Goal: Check status: Check status

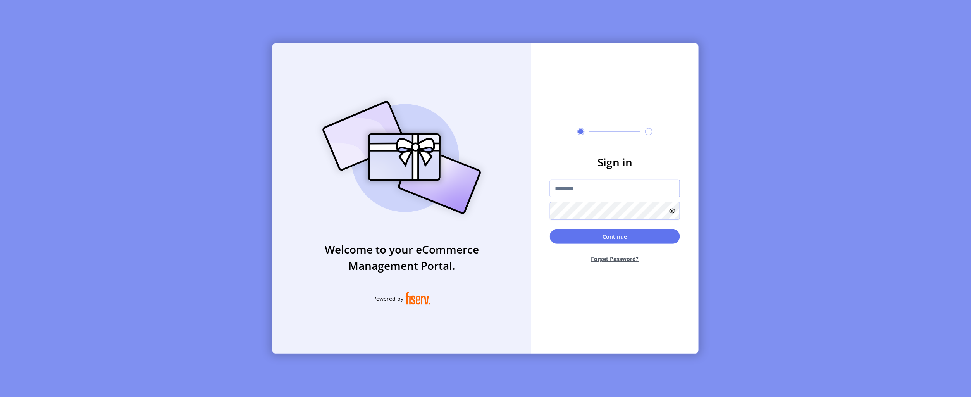
type input "**********"
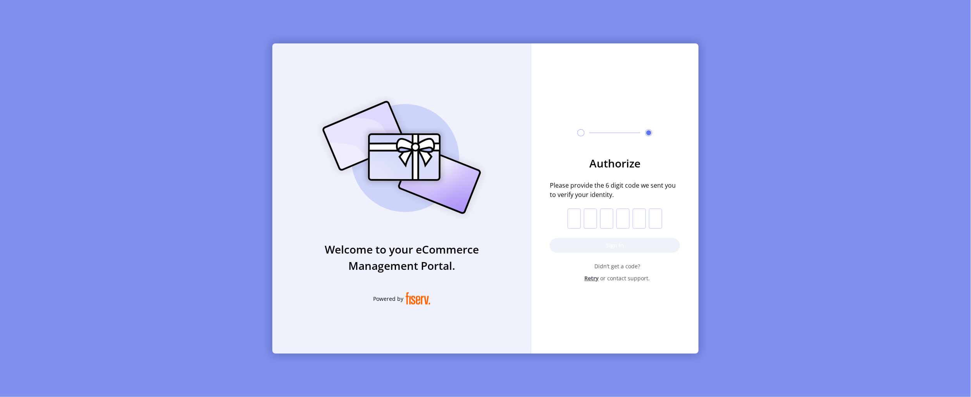
click at [574, 217] on input "text" at bounding box center [574, 218] width 13 height 20
paste input "*"
type input "*"
drag, startPoint x: 581, startPoint y: 247, endPoint x: 587, endPoint y: 243, distance: 7.1
click at [581, 247] on button "Sign in" at bounding box center [615, 245] width 130 height 15
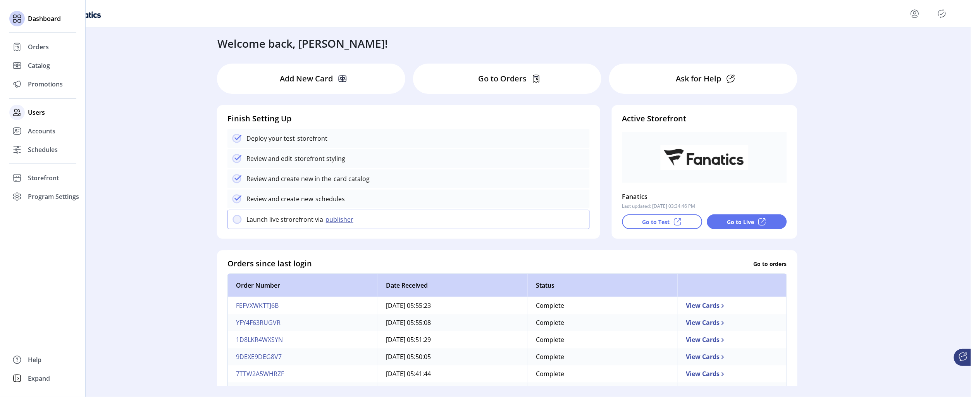
click at [37, 112] on span "Users" at bounding box center [36, 112] width 17 height 9
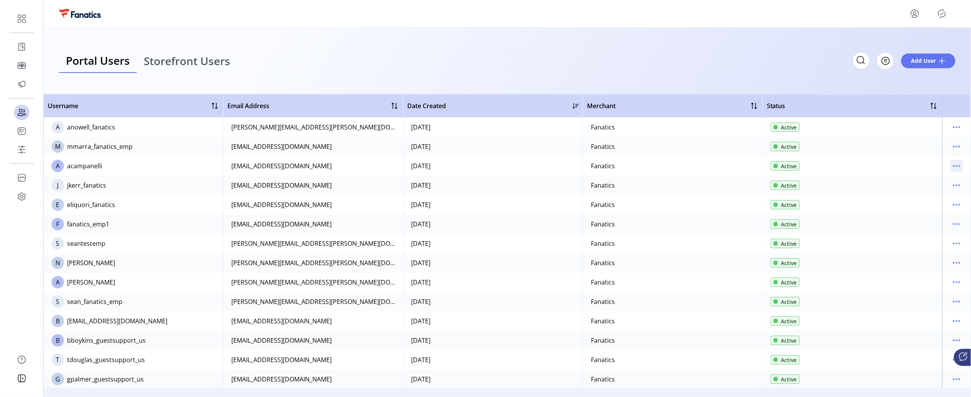
click at [955, 167] on icon "menu" at bounding box center [956, 166] width 12 height 12
click at [913, 196] on span "View Details" at bounding box center [921, 193] width 64 height 6
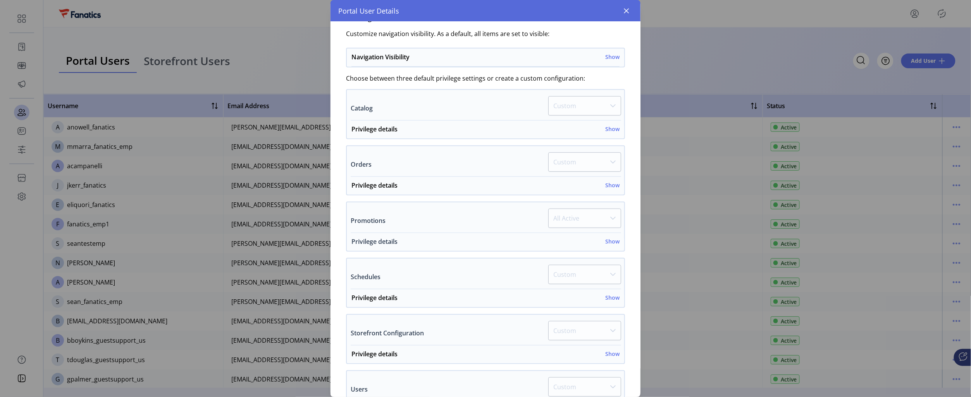
scroll to position [232, 0]
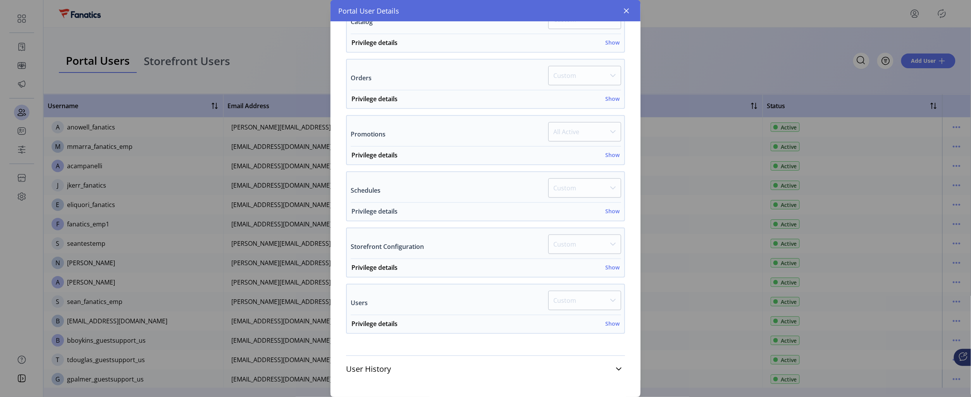
click at [611, 211] on h6 "Show" at bounding box center [612, 211] width 14 height 8
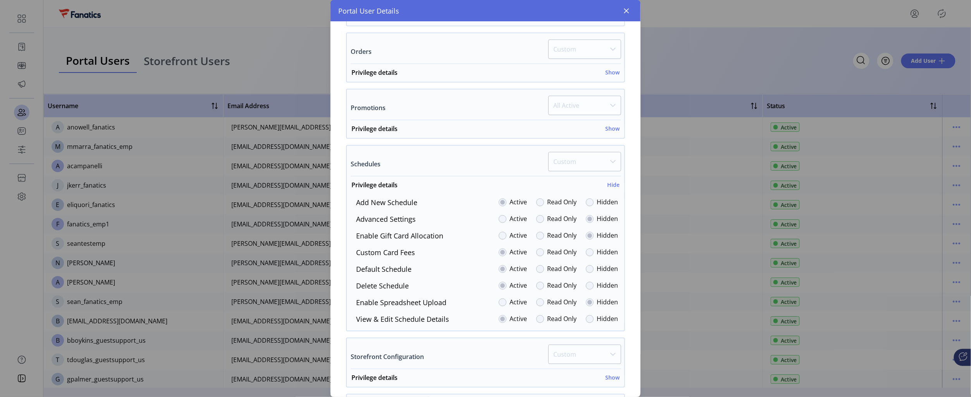
scroll to position [259, 0]
click at [633, 8] on button "button" at bounding box center [626, 11] width 12 height 12
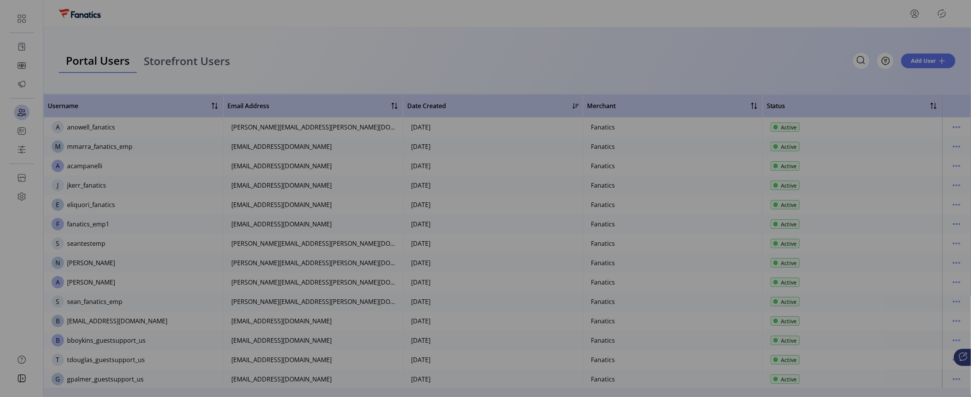
scroll to position [451, 0]
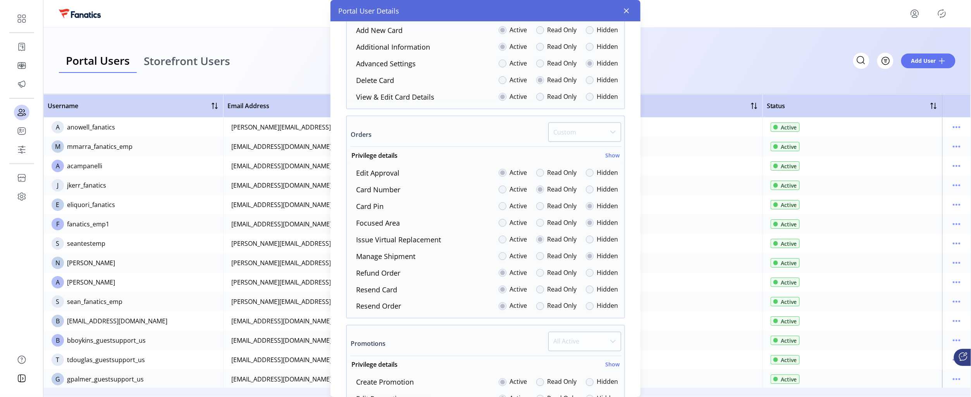
click at [630, 9] on div at bounding box center [507, 13] width 897 height 12
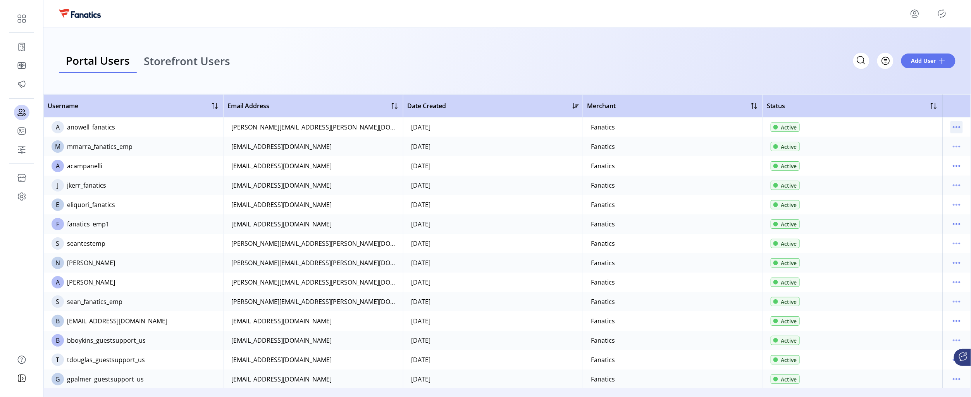
click at [956, 127] on icon "menu" at bounding box center [956, 127] width 1 height 1
click at [918, 153] on span "View Details" at bounding box center [921, 154] width 64 height 6
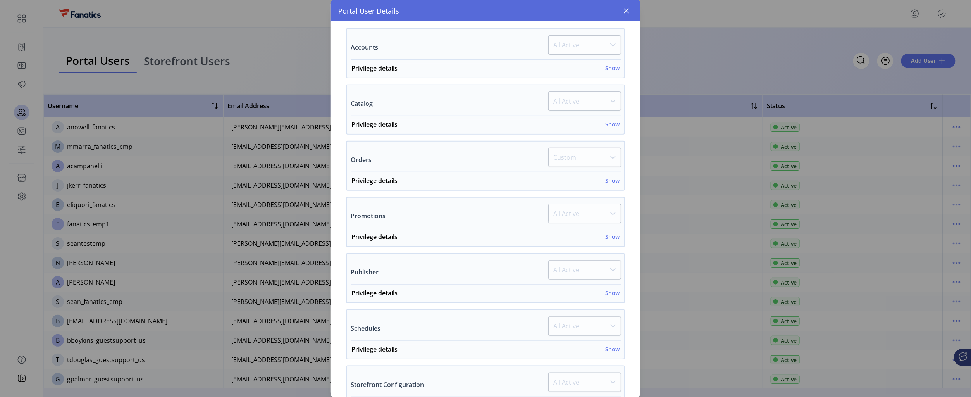
scroll to position [312, 0]
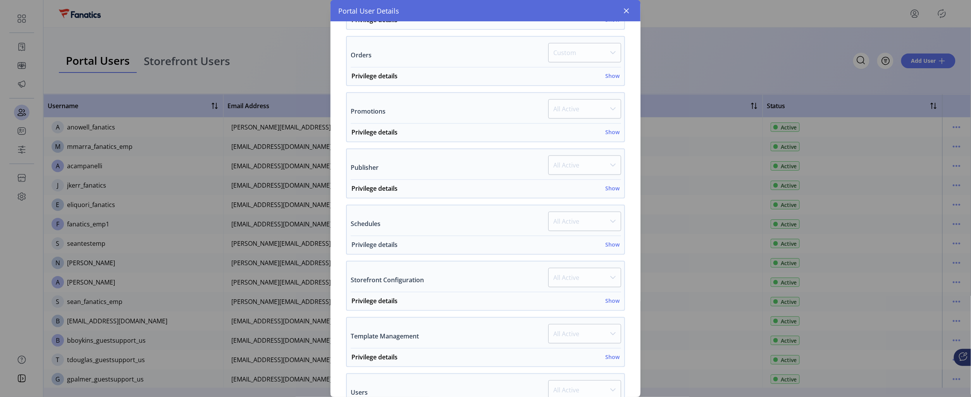
click at [607, 243] on h6 "Show" at bounding box center [612, 244] width 14 height 8
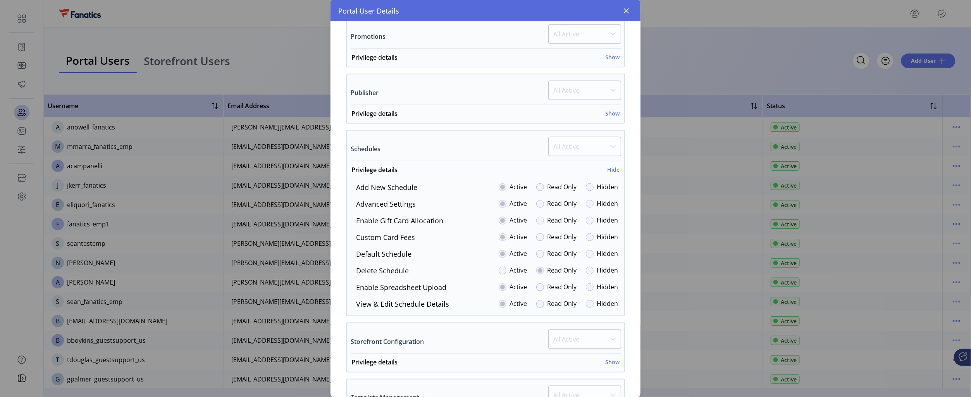
scroll to position [394, 0]
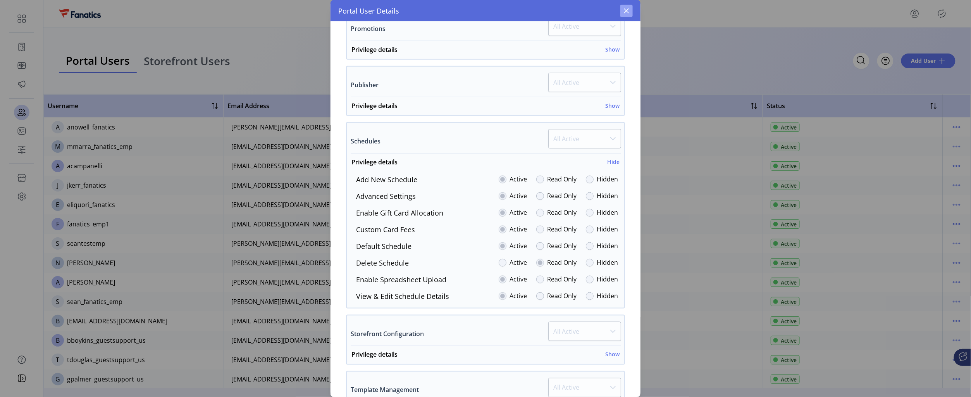
click at [624, 8] on icon "button" at bounding box center [626, 11] width 6 height 6
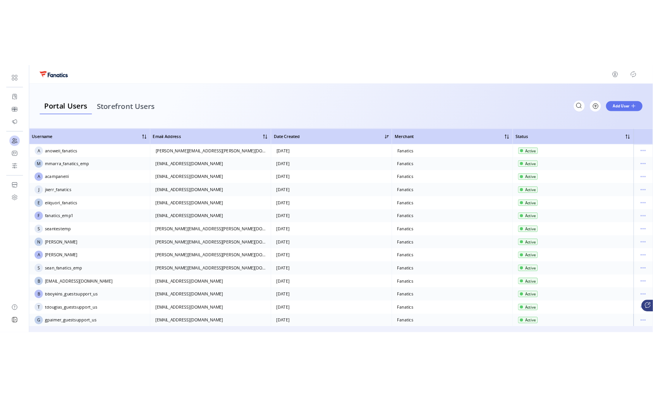
scroll to position [946, 0]
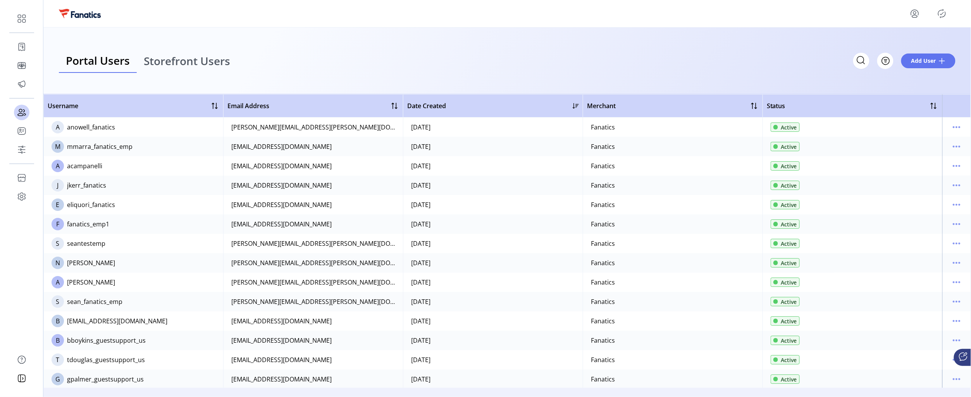
click at [918, 14] on icon "menu" at bounding box center [915, 13] width 12 height 12
click at [747, 30] on div "Portal Users Storefront Users Filter Add User" at bounding box center [507, 61] width 928 height 67
click at [940, 11] on icon "Publisher Panel" at bounding box center [942, 13] width 12 height 12
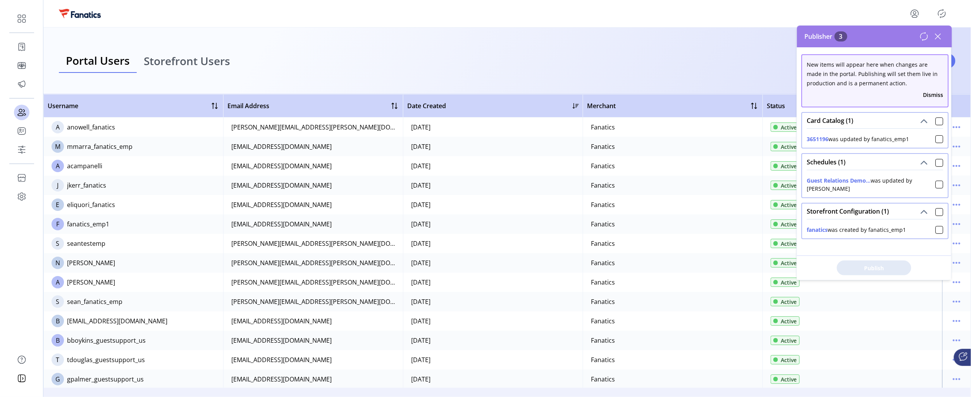
click at [644, 46] on div "Portal Users Storefront Users Filter Add User" at bounding box center [507, 61] width 928 height 67
click at [940, 36] on icon at bounding box center [937, 36] width 5 height 5
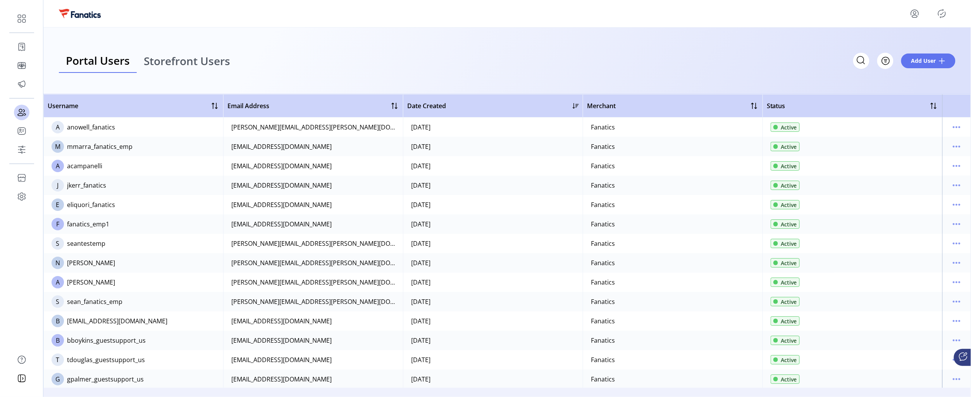
click at [798, 43] on div "Portal Users Storefront Users Filter Add User" at bounding box center [507, 61] width 928 height 67
click at [910, 13] on icon "menu" at bounding box center [915, 13] width 12 height 12
click at [891, 29] on span "Profile" at bounding box center [887, 32] width 58 height 6
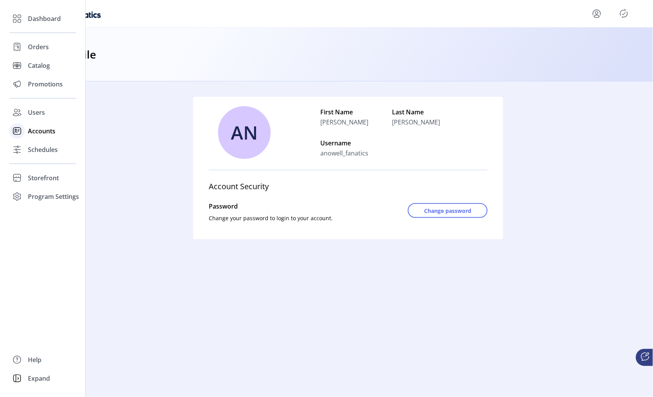
click at [33, 132] on span "Accounts" at bounding box center [42, 130] width 28 height 9
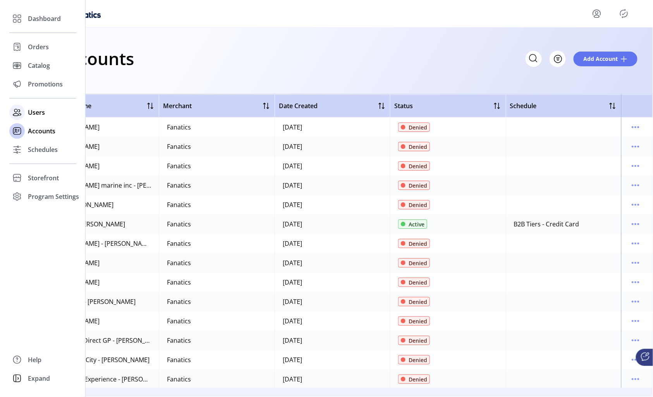
click at [39, 111] on span "Users" at bounding box center [36, 112] width 17 height 9
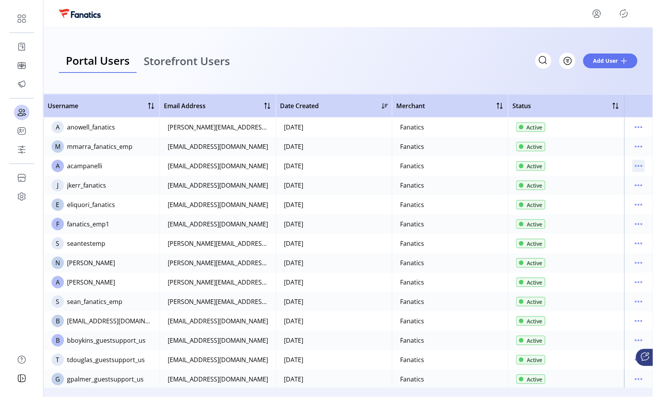
click at [633, 164] on icon "menu" at bounding box center [639, 166] width 12 height 12
click at [586, 194] on span "View Details" at bounding box center [603, 193] width 64 height 6
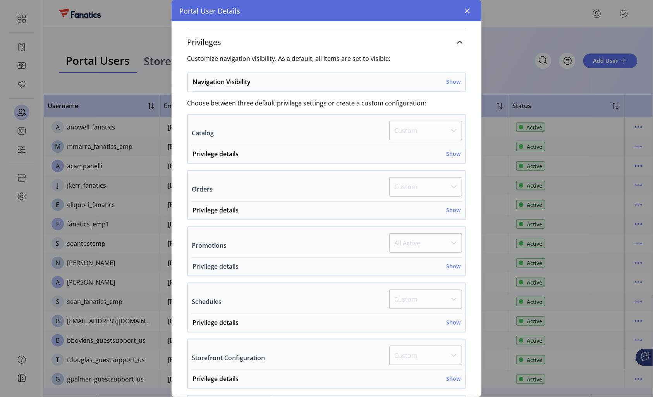
scroll to position [118, 0]
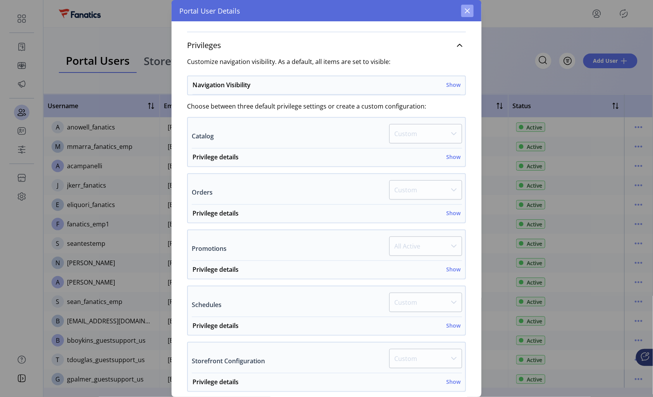
click at [471, 11] on button "button" at bounding box center [467, 11] width 12 height 12
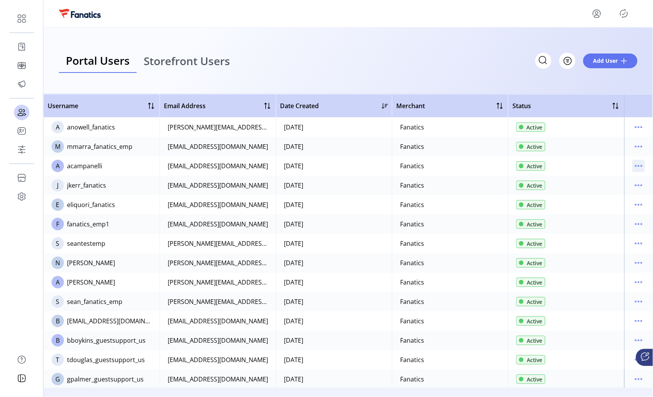
click at [633, 165] on icon "menu" at bounding box center [639, 166] width 12 height 12
click at [606, 182] on span "Edit Details" at bounding box center [603, 181] width 64 height 6
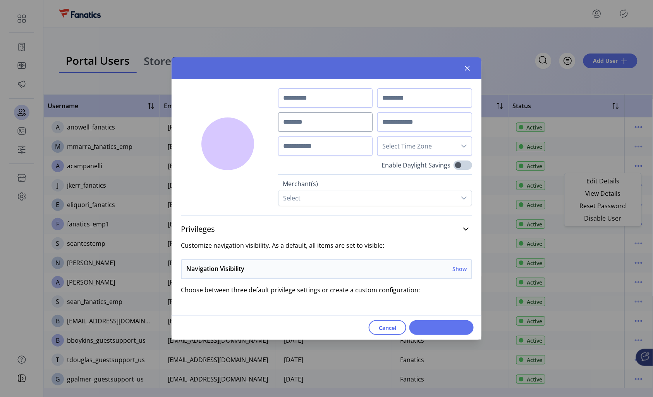
type input "******"
type input "**********"
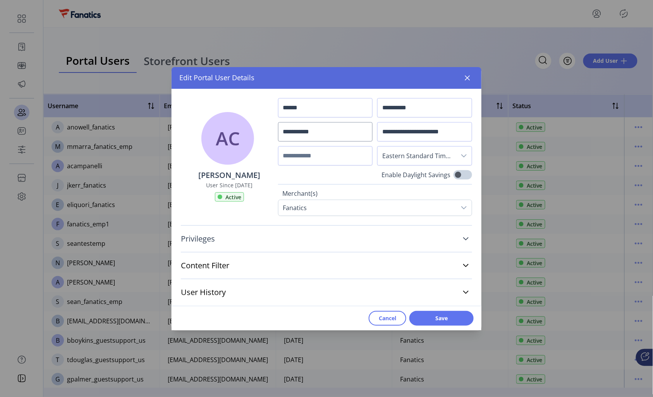
click at [210, 240] on span "Privileges" at bounding box center [198, 239] width 34 height 8
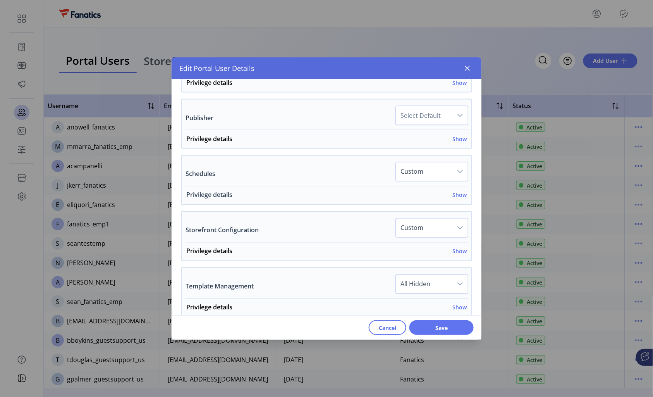
scroll to position [425, 0]
click at [453, 197] on h6 "Show" at bounding box center [460, 196] width 14 height 8
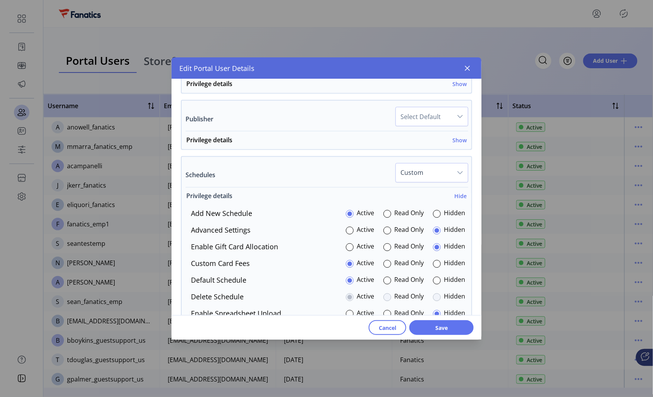
click at [454, 198] on h6 "Hide" at bounding box center [460, 196] width 12 height 8
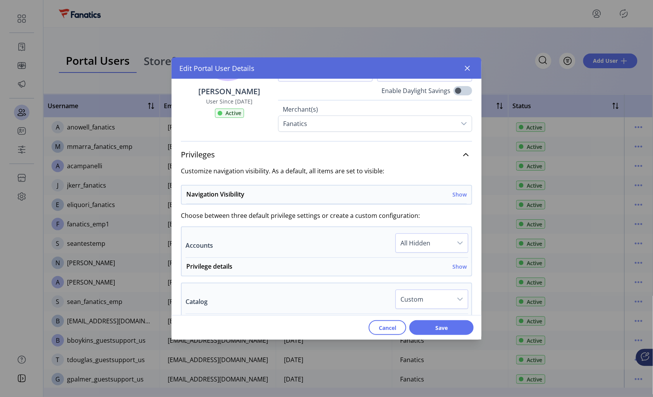
scroll to position [65, 0]
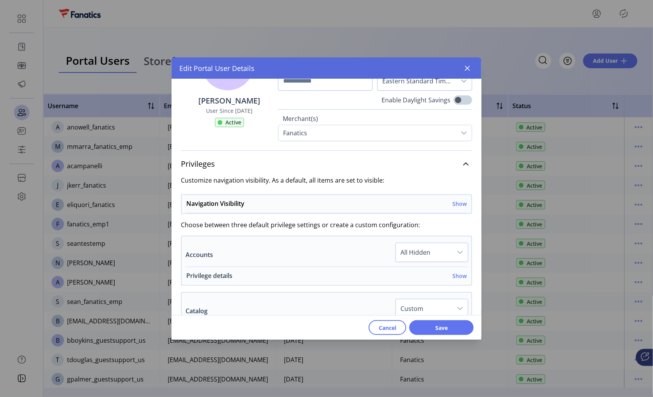
click at [458, 277] on h6 "Show" at bounding box center [460, 276] width 14 height 8
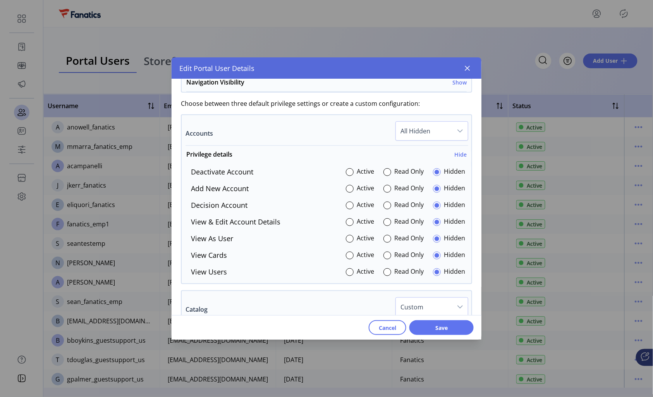
scroll to position [235, 0]
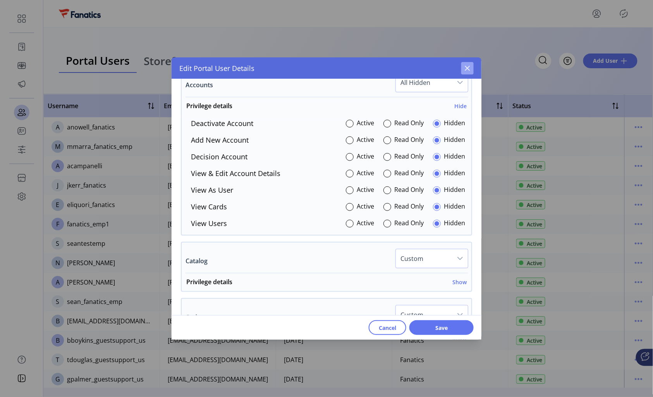
click at [470, 69] on icon "button" at bounding box center [468, 68] width 6 height 6
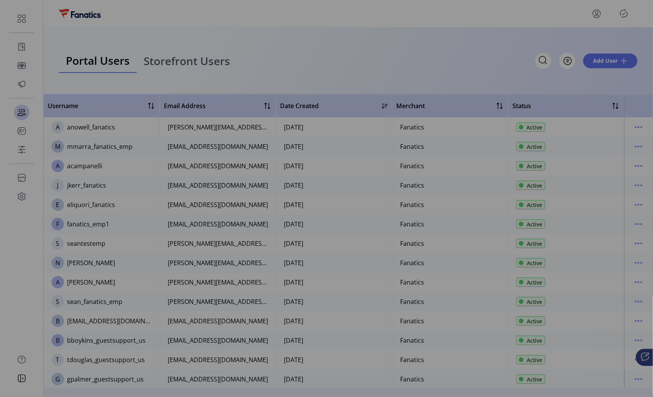
scroll to position [427, 0]
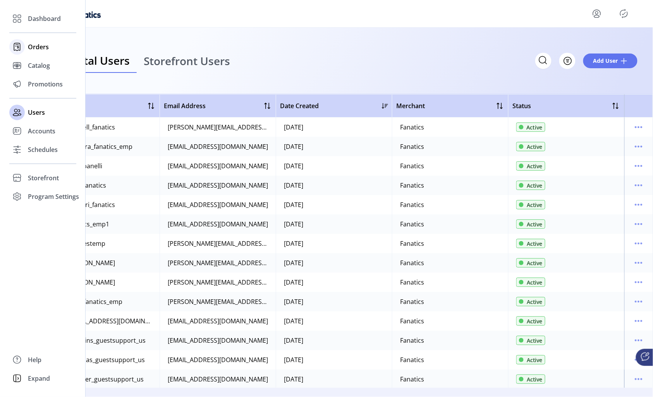
click at [33, 47] on span "Orders" at bounding box center [38, 46] width 21 height 9
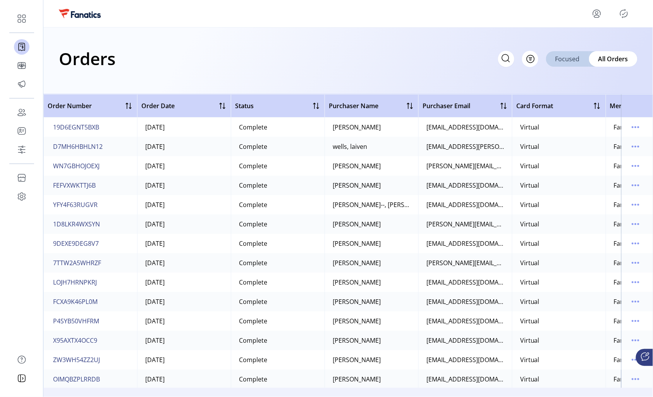
click at [570, 54] on span "Focused" at bounding box center [568, 58] width 24 height 9
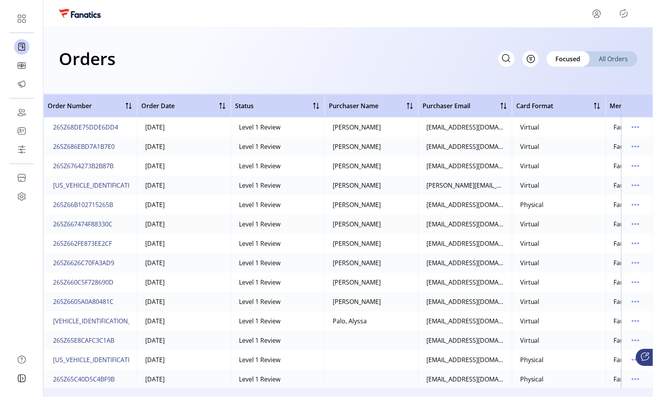
click at [597, 57] on div "All Orders" at bounding box center [614, 58] width 48 height 15
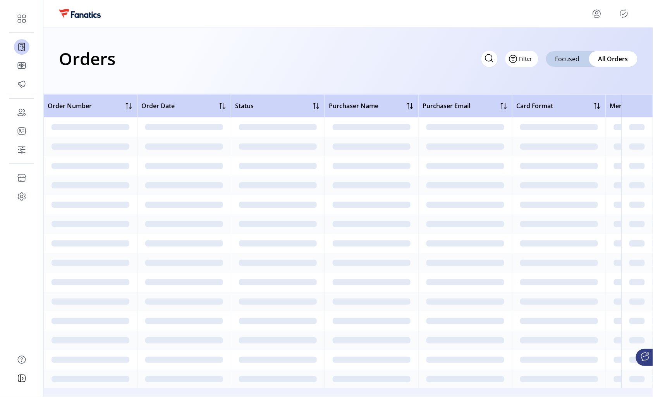
click at [531, 60] on span "Filter" at bounding box center [526, 59] width 13 height 8
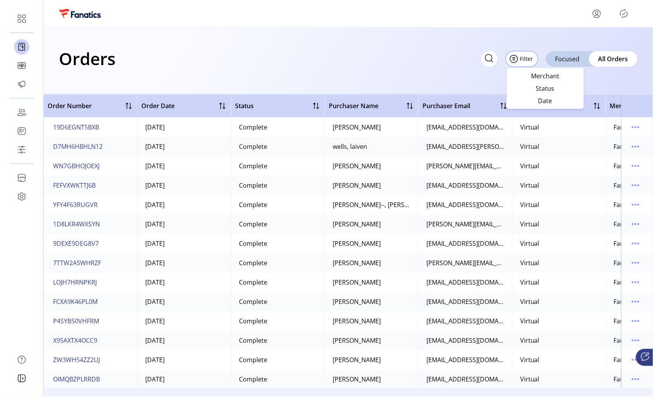
click at [399, 82] on div "Orders Filter Focused All Orders" at bounding box center [348, 61] width 610 height 67
click at [503, 60] on icon at bounding box center [506, 57] width 7 height 7
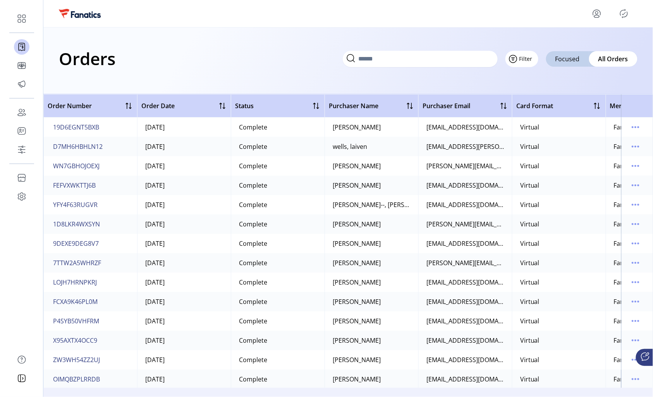
click at [533, 62] on span "Filter" at bounding box center [526, 59] width 13 height 8
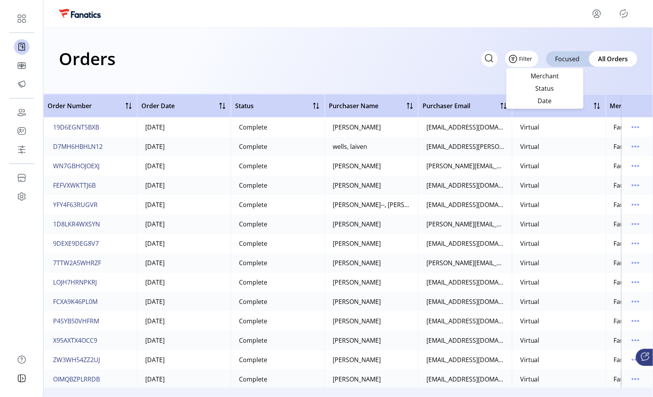
click at [520, 56] on icon "Filter Button" at bounding box center [513, 59] width 12 height 12
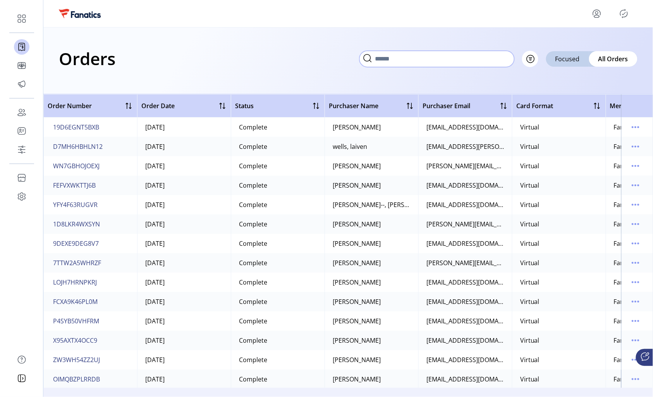
click at [496, 57] on input "text" at bounding box center [437, 59] width 155 height 16
type input "*"
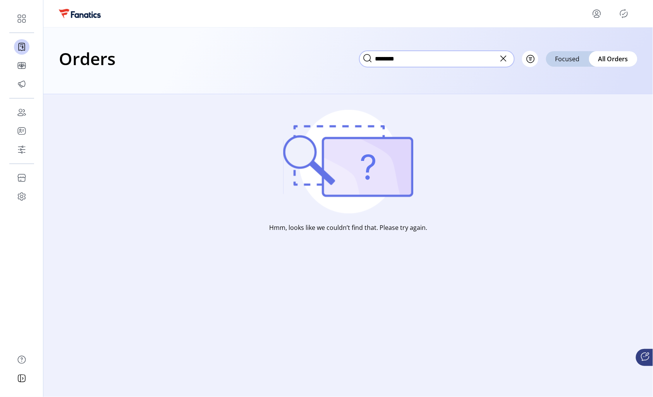
click at [417, 57] on input "********" at bounding box center [437, 59] width 155 height 16
type input "********"
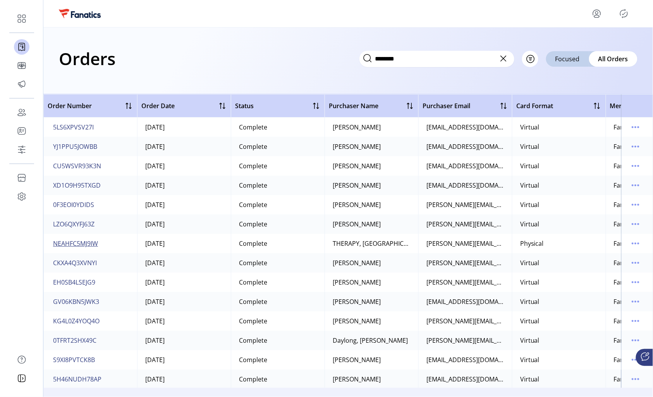
click at [85, 243] on span "NEAHFC5MJ9IW" at bounding box center [75, 243] width 45 height 9
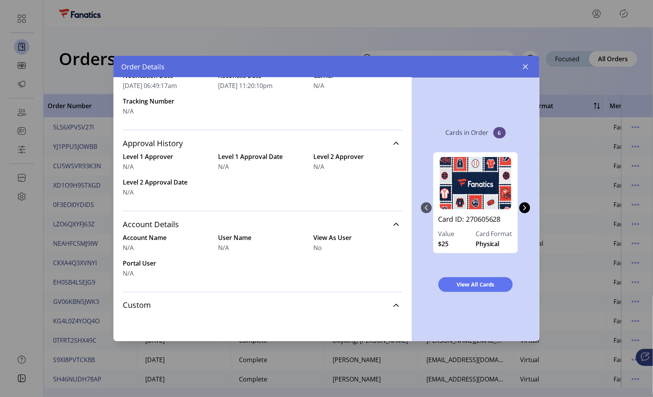
scroll to position [283, 0]
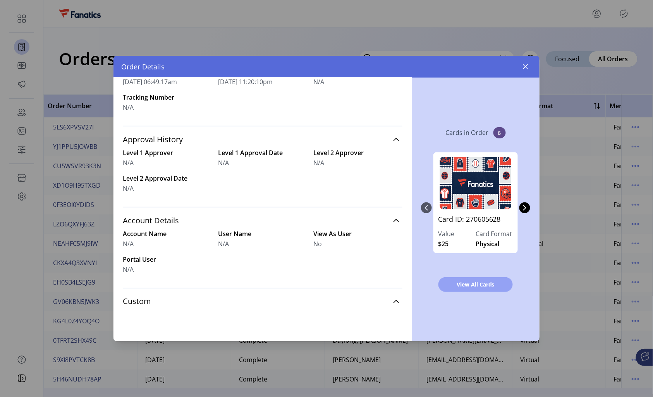
click at [487, 287] on span "View All Cards" at bounding box center [476, 284] width 54 height 8
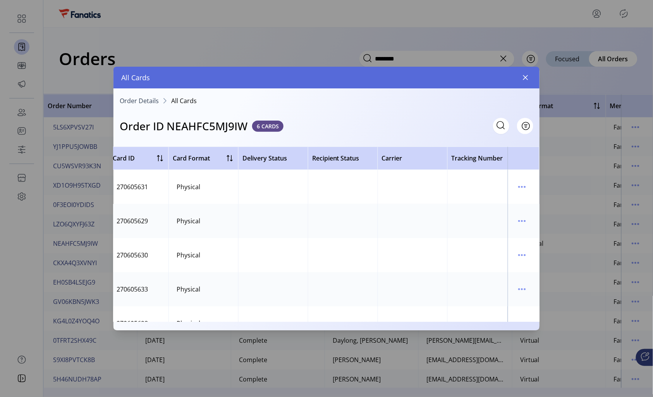
scroll to position [0, 282]
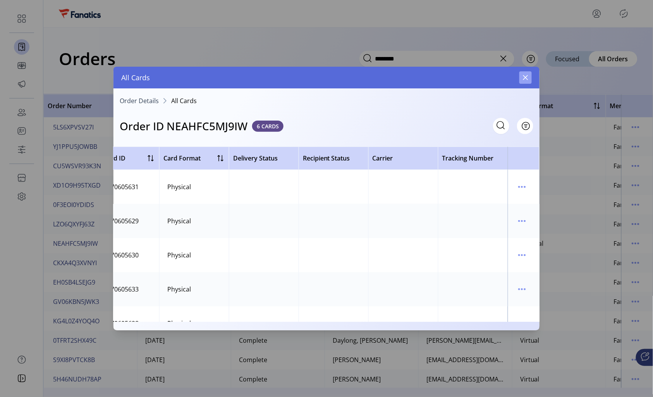
click at [524, 77] on icon "button" at bounding box center [526, 77] width 6 height 6
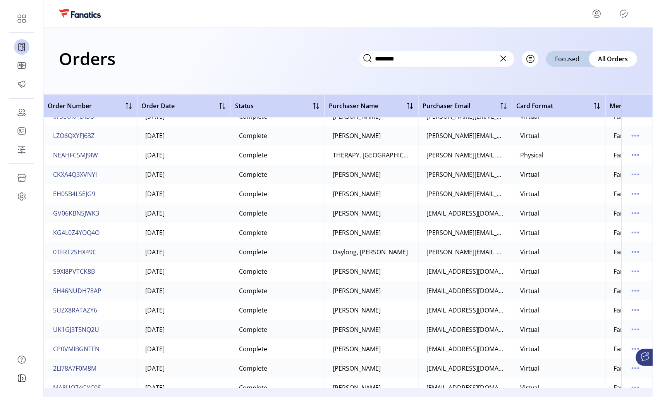
scroll to position [184, 0]
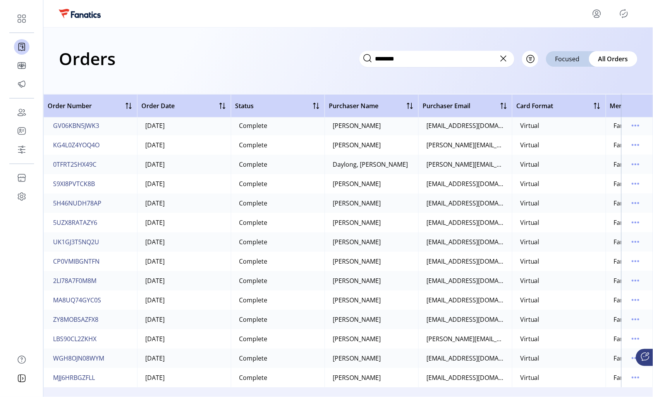
click at [507, 59] on icon at bounding box center [504, 58] width 12 height 12
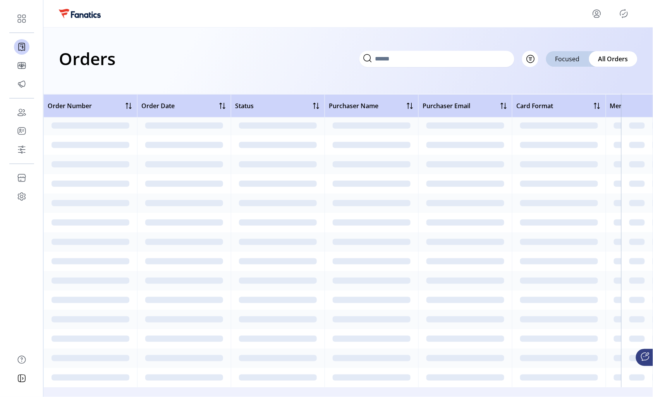
scroll to position [0, 0]
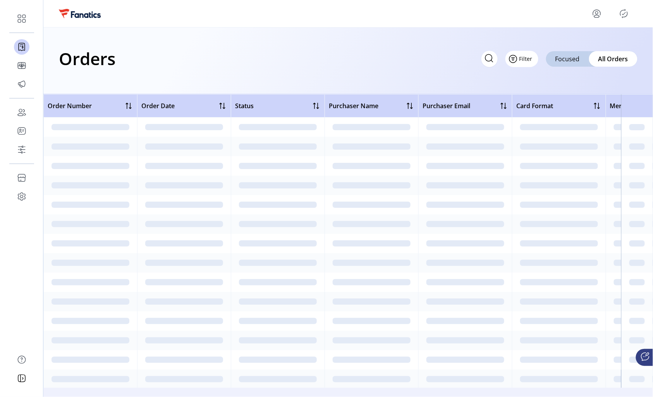
click at [532, 59] on span "Filter" at bounding box center [526, 59] width 13 height 8
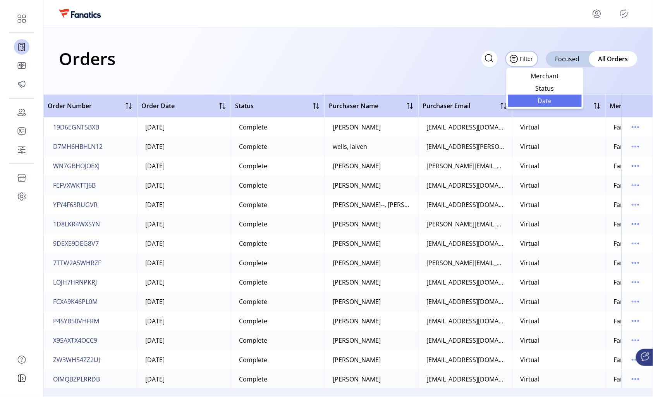
click at [538, 102] on span "Date" at bounding box center [545, 101] width 64 height 6
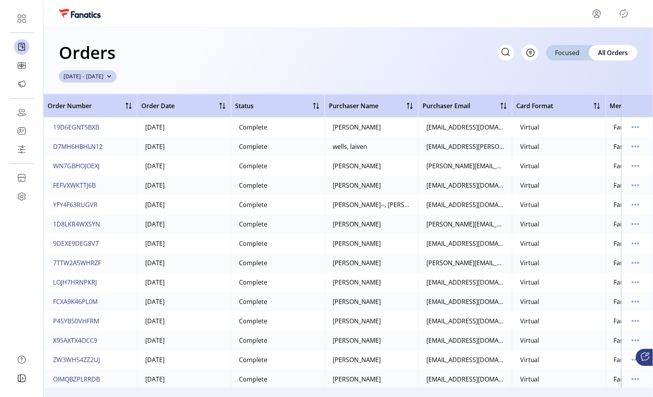
click at [103, 77] on span "[DATE] - [DATE]" at bounding box center [84, 76] width 40 height 8
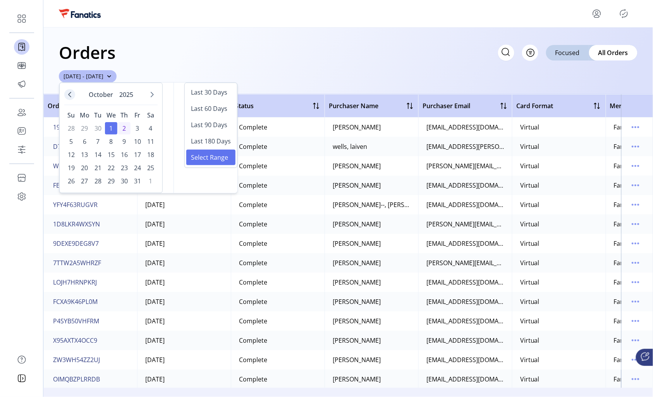
click at [68, 97] on icon "Previous Month" at bounding box center [70, 94] width 6 height 6
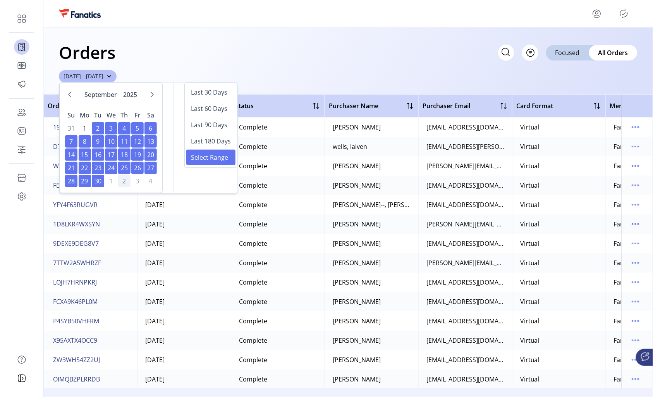
click at [79, 168] on span "22" at bounding box center [85, 168] width 12 height 12
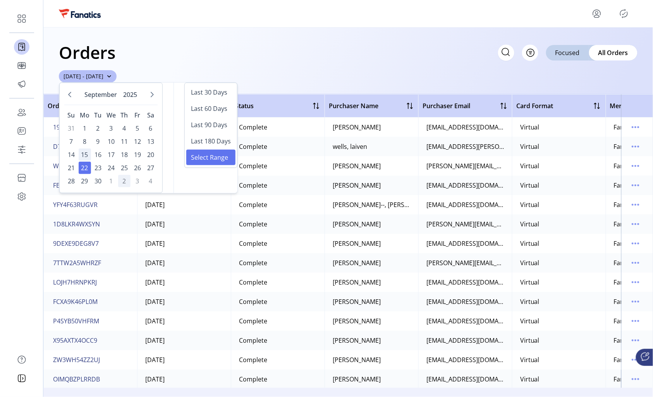
click at [79, 154] on span "15" at bounding box center [85, 154] width 12 height 12
click at [131, 152] on span "19" at bounding box center [137, 154] width 12 height 12
click at [370, 43] on div "Orders Filter Focused All Orders" at bounding box center [348, 52] width 579 height 27
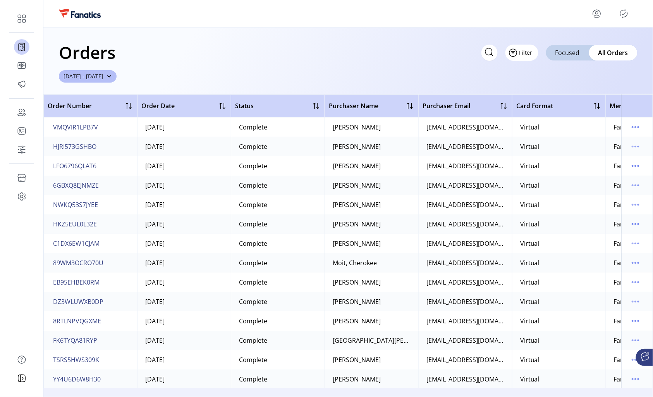
click at [531, 55] on span "Filter" at bounding box center [526, 52] width 13 height 8
click at [412, 73] on div "Orders Filter Focused All Orders [DATE] - [DATE]" at bounding box center [348, 61] width 610 height 67
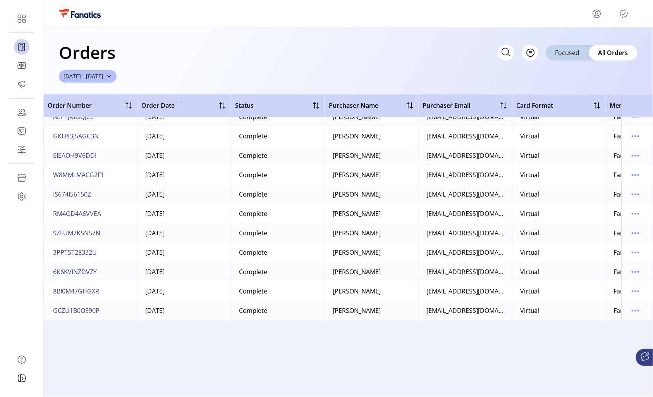
scroll to position [596, 0]
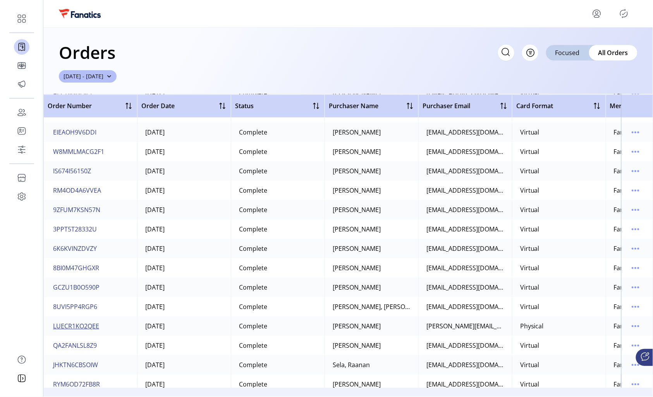
click at [84, 325] on span "LUECR1KO2QEE" at bounding box center [76, 325] width 46 height 9
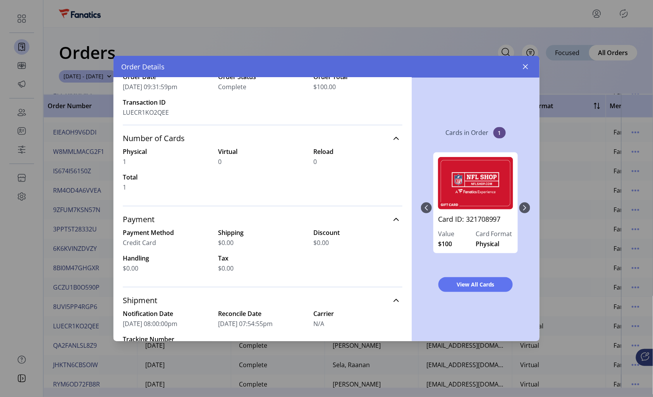
scroll to position [75, 0]
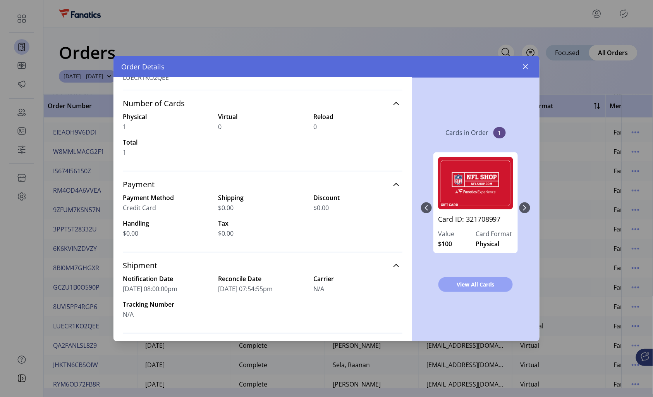
click at [473, 286] on span "View All Cards" at bounding box center [476, 284] width 54 height 8
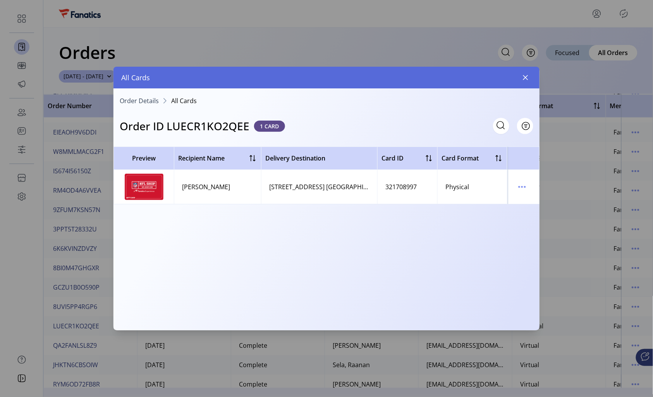
click at [178, 102] on span "All Cards" at bounding box center [184, 101] width 26 height 6
click at [150, 100] on span "Order Details" at bounding box center [139, 101] width 39 height 6
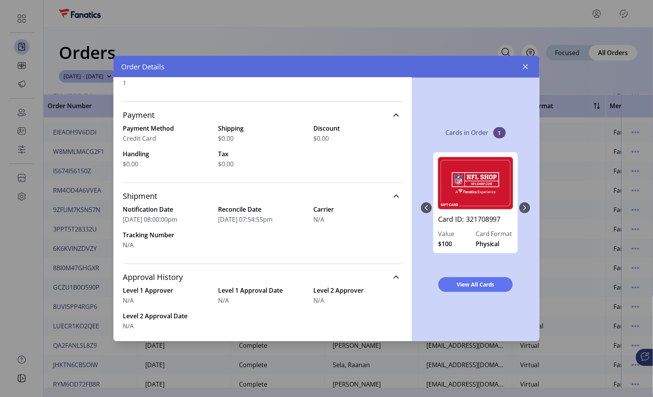
scroll to position [146, 0]
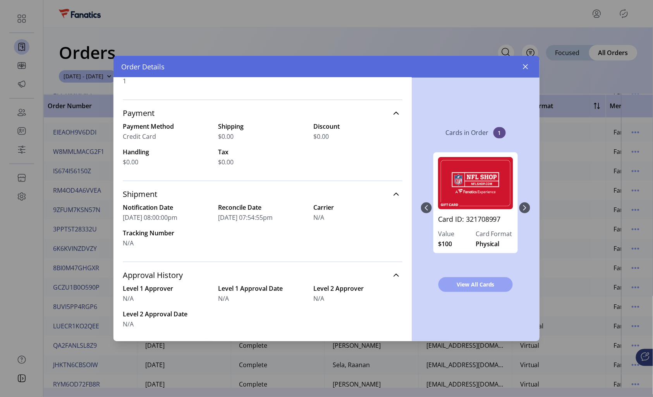
click at [473, 285] on span "View All Cards" at bounding box center [476, 284] width 54 height 8
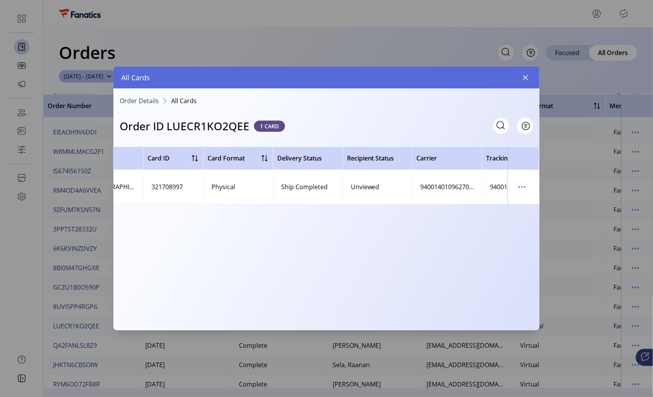
scroll to position [0, 278]
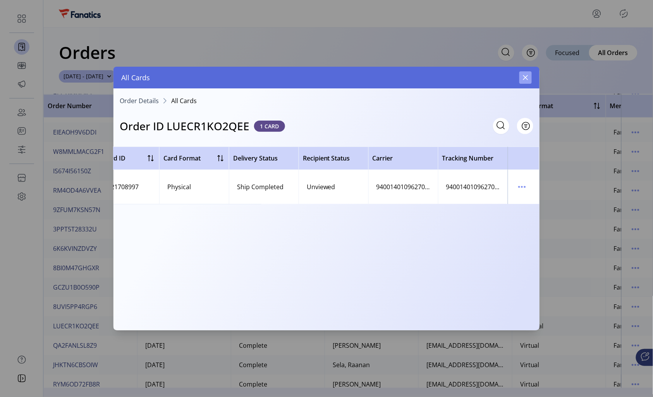
click at [525, 77] on icon "button" at bounding box center [526, 77] width 6 height 6
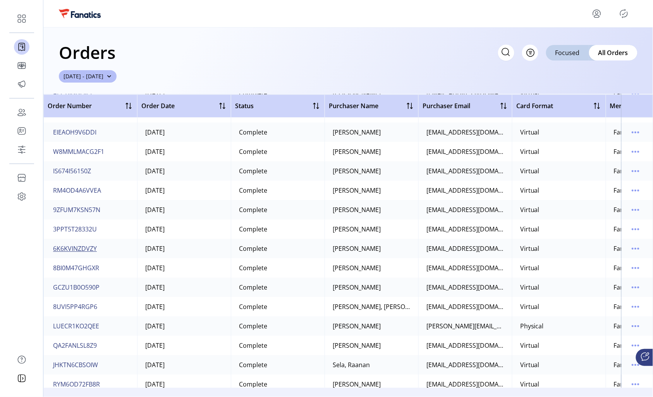
click at [82, 247] on span "6K6KVINZDVZY" at bounding box center [75, 248] width 44 height 9
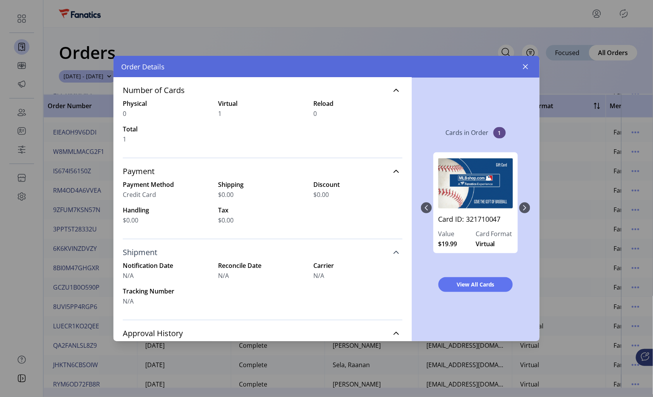
scroll to position [90, 0]
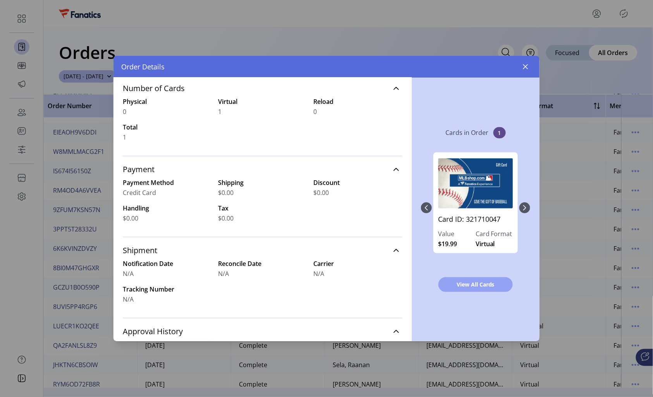
click at [476, 277] on button "View All Cards" at bounding box center [476, 284] width 74 height 15
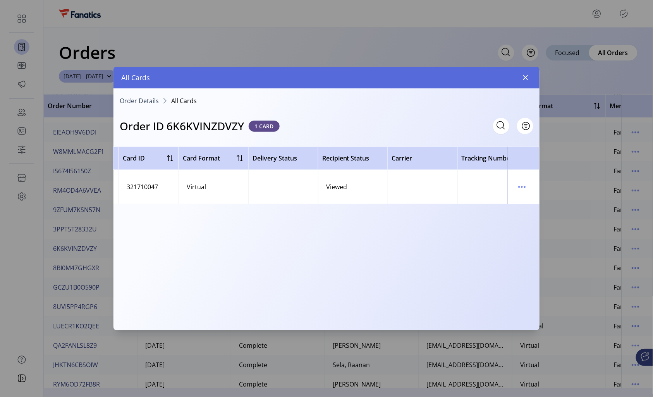
scroll to position [0, 278]
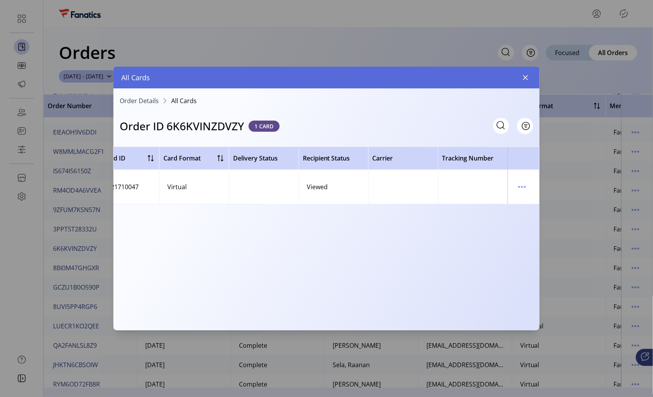
drag, startPoint x: 510, startPoint y: 83, endPoint x: 513, endPoint y: 81, distance: 4.2
click at [510, 83] on div "All Cards" at bounding box center [327, 78] width 426 height 22
click at [526, 77] on icon "button" at bounding box center [526, 77] width 6 height 6
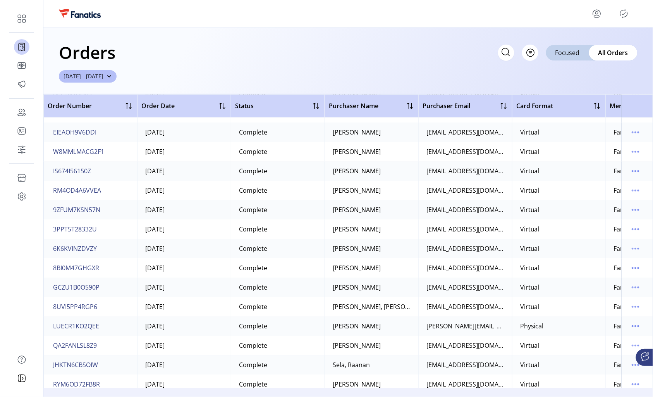
scroll to position [594, 0]
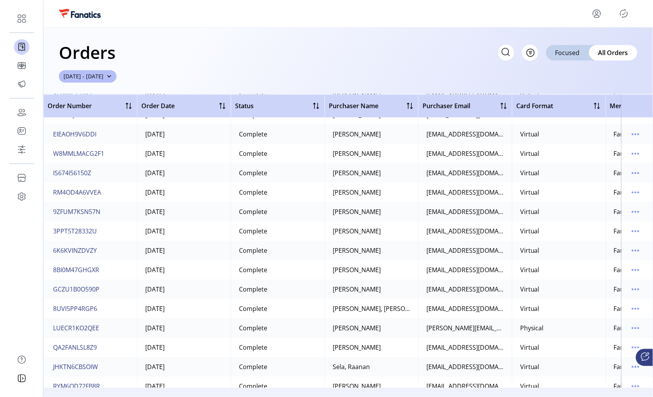
click at [502, 49] on icon at bounding box center [506, 52] width 12 height 12
paste input "**********"
type input "**********"
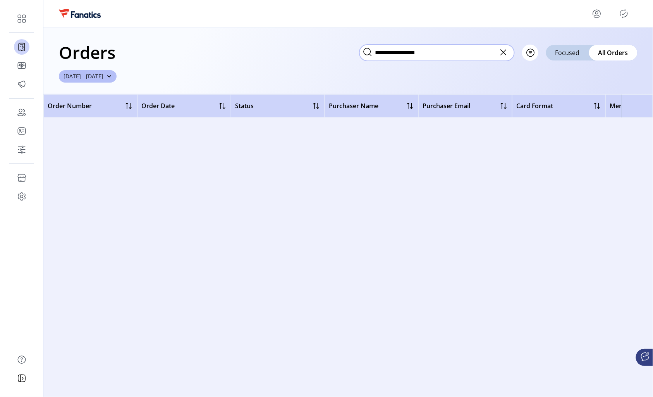
scroll to position [0, 0]
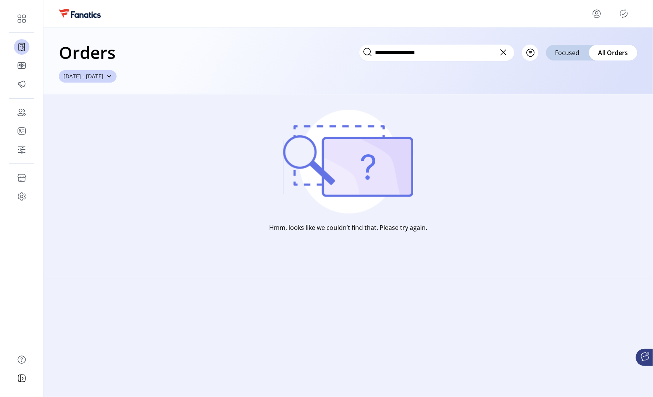
click at [103, 78] on span "[DATE] - [DATE]" at bounding box center [84, 76] width 40 height 8
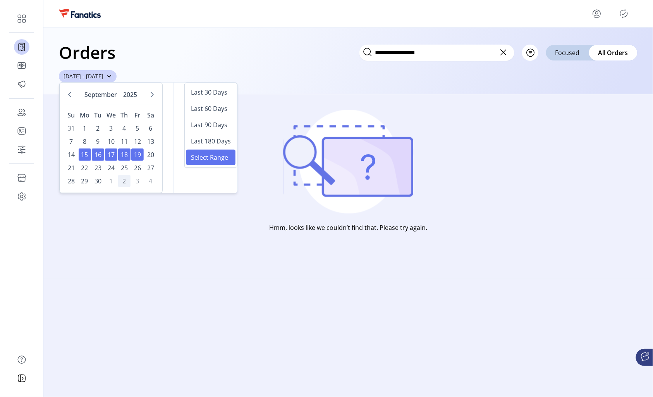
click at [103, 77] on span "[DATE] - [DATE]" at bounding box center [84, 76] width 40 height 8
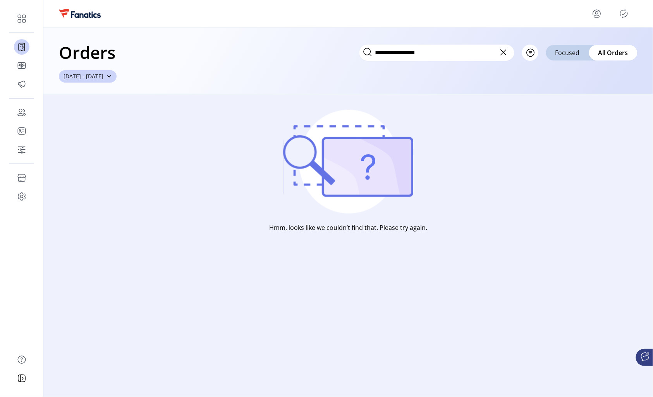
click at [112, 75] on span "button" at bounding box center [109, 76] width 5 height 5
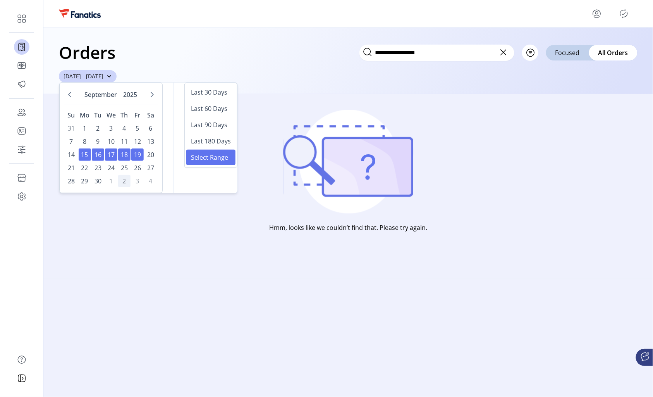
click at [112, 75] on span "button" at bounding box center [109, 76] width 5 height 5
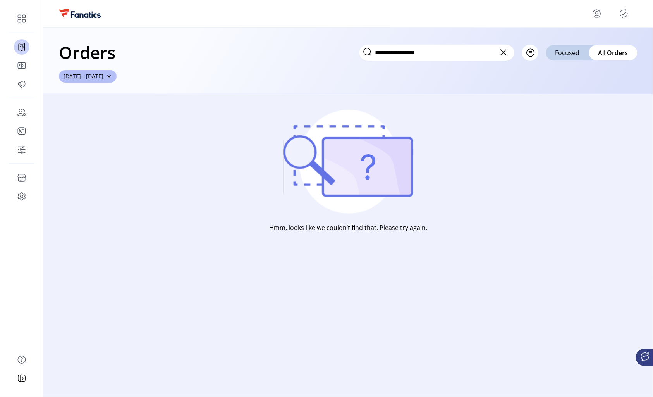
click at [117, 74] on p-button "[DATE] - [DATE]" at bounding box center [88, 78] width 58 height 9
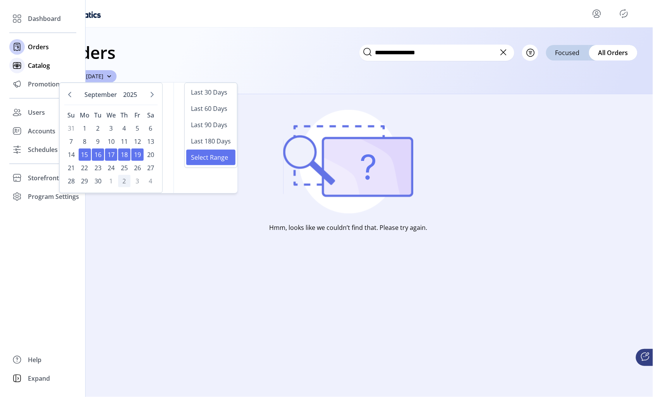
click at [30, 65] on span "Catalog" at bounding box center [39, 65] width 22 height 9
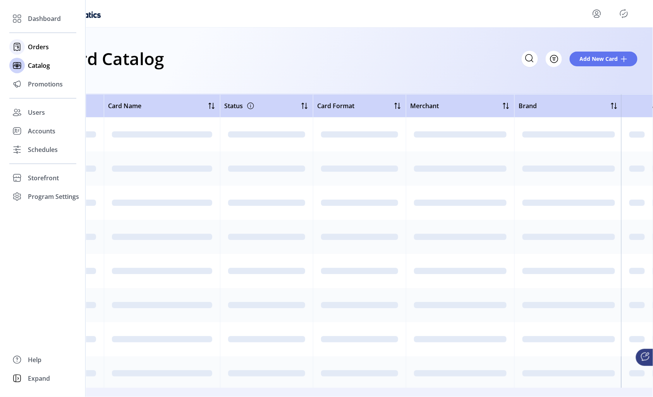
click at [41, 46] on span "Orders" at bounding box center [38, 46] width 21 height 9
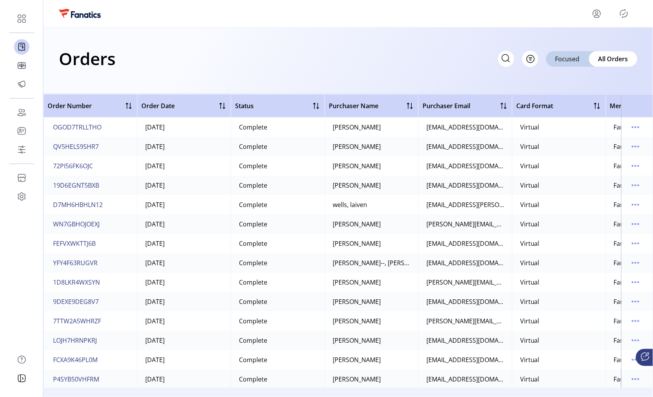
click at [508, 60] on icon at bounding box center [506, 58] width 12 height 12
paste input "**********"
type input "**********"
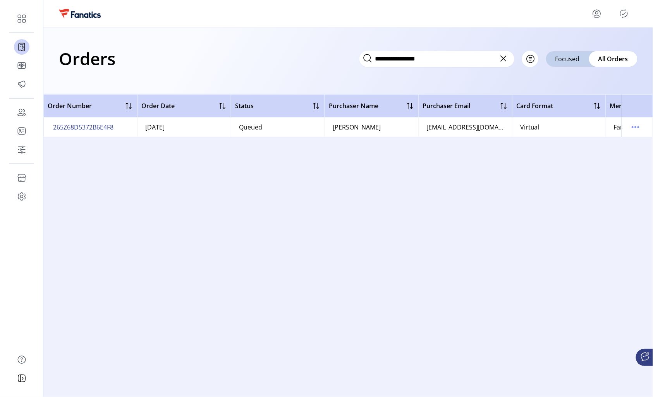
click at [84, 128] on span "265Z68D5372B6E4F8" at bounding box center [83, 126] width 60 height 9
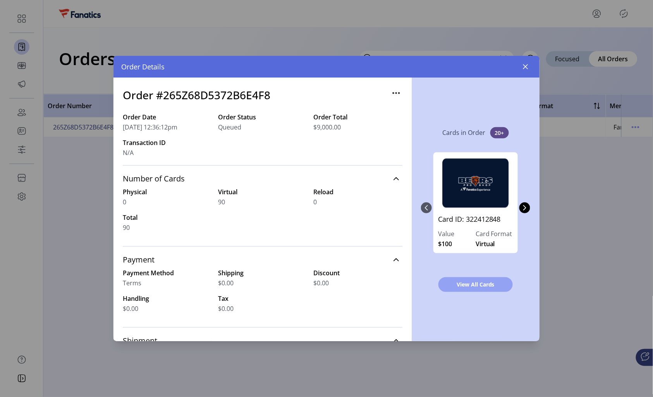
click at [470, 285] on span "View All Cards" at bounding box center [476, 284] width 54 height 8
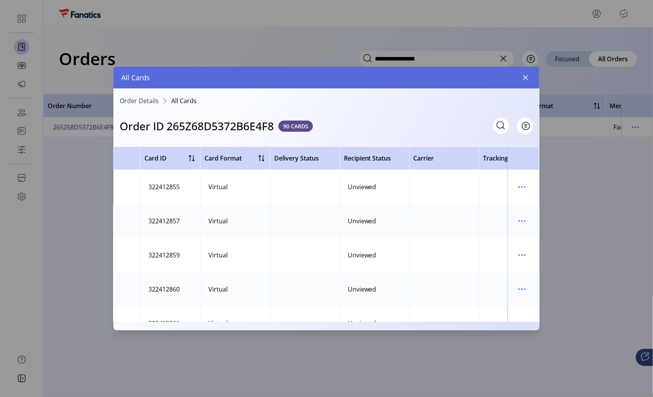
scroll to position [0, 282]
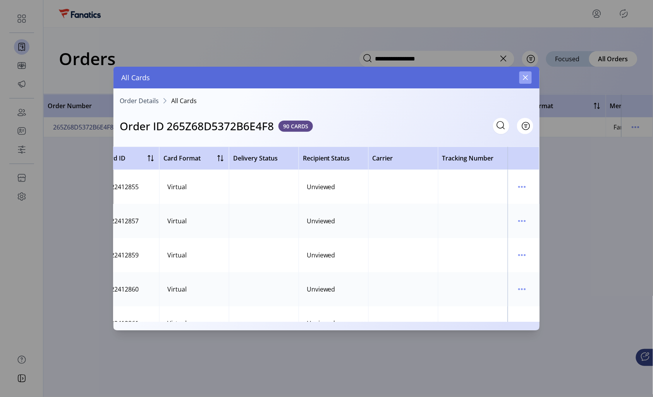
click at [523, 76] on icon "button" at bounding box center [526, 77] width 6 height 6
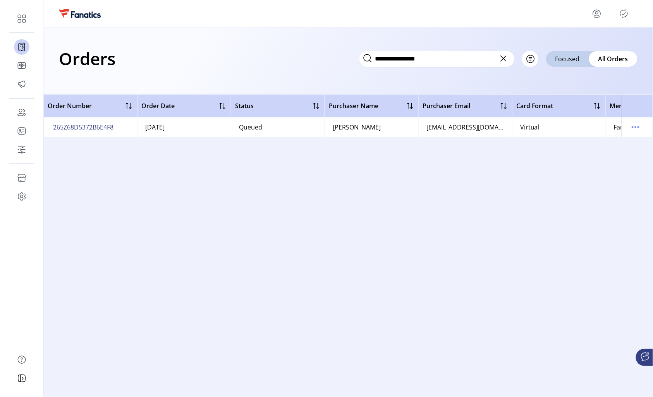
click at [64, 126] on span "265Z68D5372B6E4F8" at bounding box center [83, 126] width 60 height 9
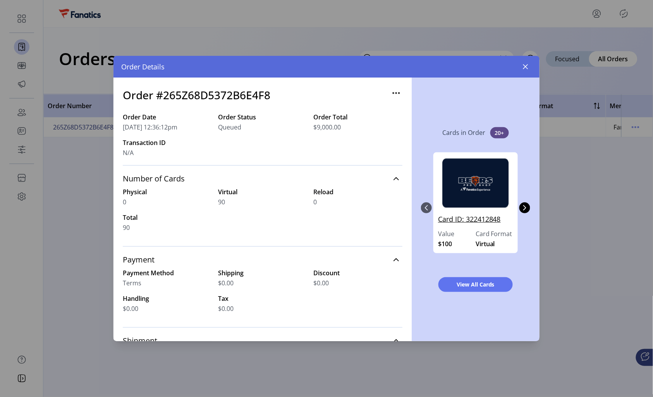
click at [476, 219] on link "Card ID: 322412848" at bounding box center [475, 221] width 75 height 15
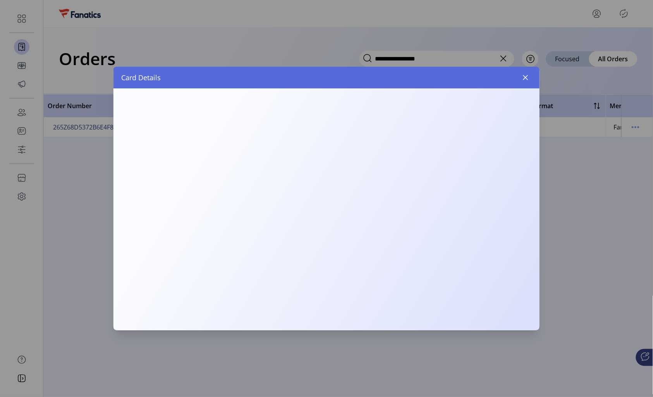
click at [476, 219] on div at bounding box center [327, 209] width 426 height 242
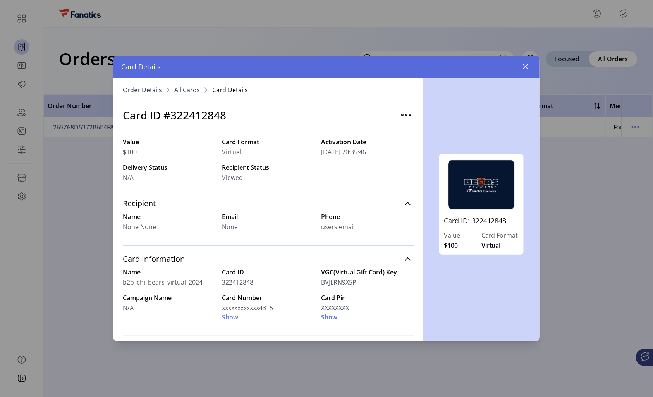
click at [191, 114] on h3 "Card ID #322412848" at bounding box center [174, 115] width 103 height 16
copy h3 "322412848"
click at [527, 65] on icon "button" at bounding box center [526, 67] width 6 height 6
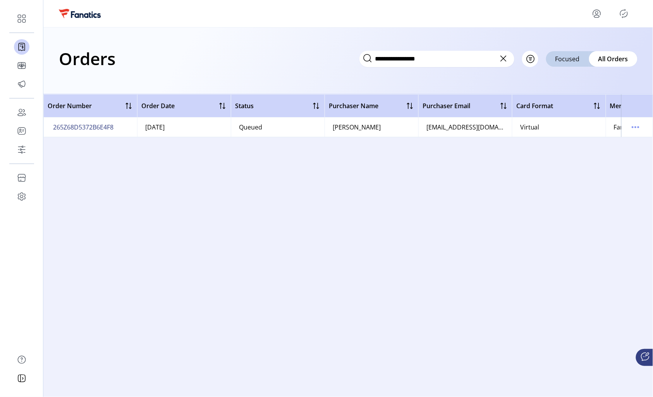
click at [177, 75] on div "**********" at bounding box center [348, 61] width 610 height 67
click at [96, 123] on span "265Z68D5372B6E4F8" at bounding box center [83, 126] width 60 height 9
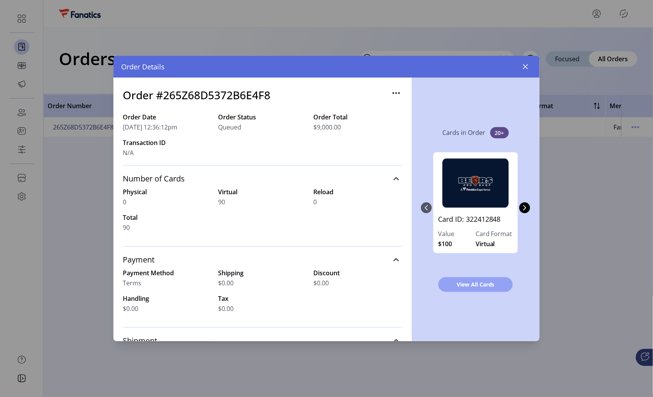
click at [478, 286] on span "View All Cards" at bounding box center [476, 284] width 54 height 8
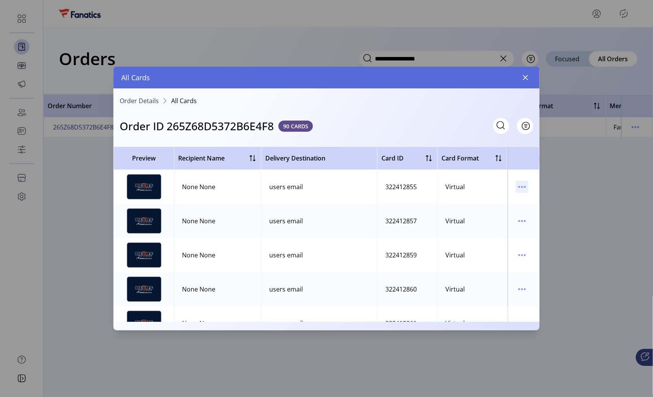
click at [523, 185] on icon "menu" at bounding box center [522, 187] width 12 height 12
click at [524, 79] on icon "button" at bounding box center [525, 77] width 5 height 5
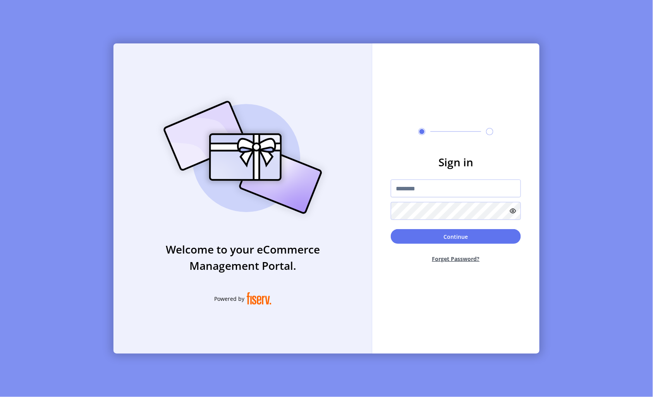
type input "**********"
